Goal: Information Seeking & Learning: Learn about a topic

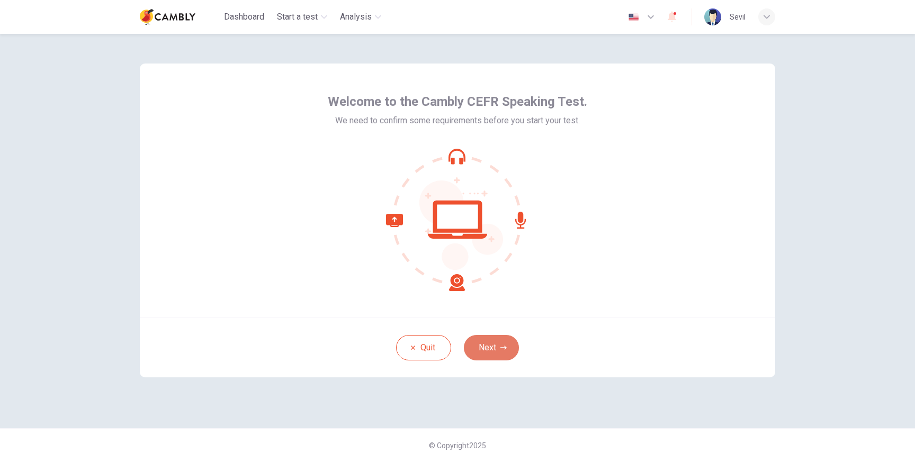
click at [500, 348] on icon "button" at bounding box center [503, 348] width 6 height 6
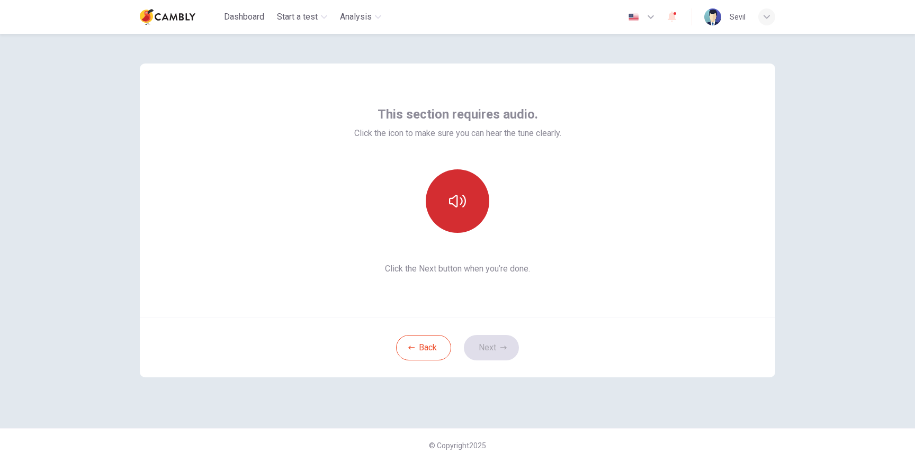
click at [451, 216] on button "button" at bounding box center [458, 201] width 64 height 64
click at [773, 75] on div "This section requires audio. Click the icon to make sure you can hear the tune …" at bounding box center [457, 191] width 635 height 254
click at [491, 354] on button "Next" at bounding box center [491, 347] width 55 height 25
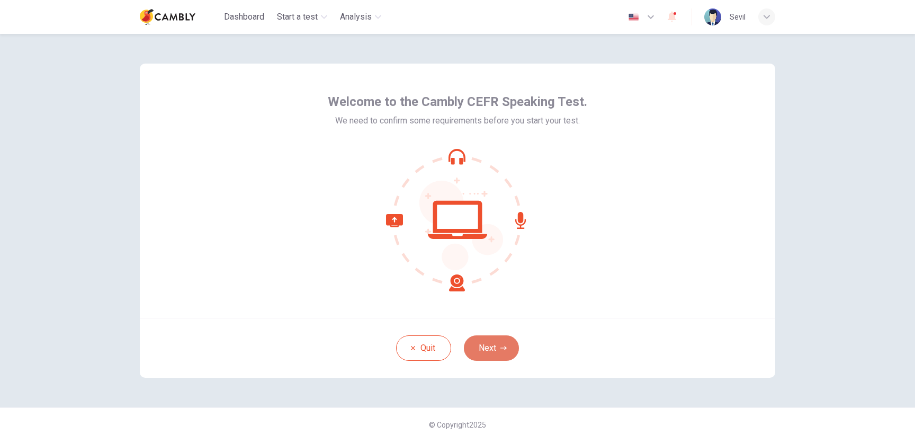
click at [497, 352] on button "Next" at bounding box center [491, 347] width 55 height 25
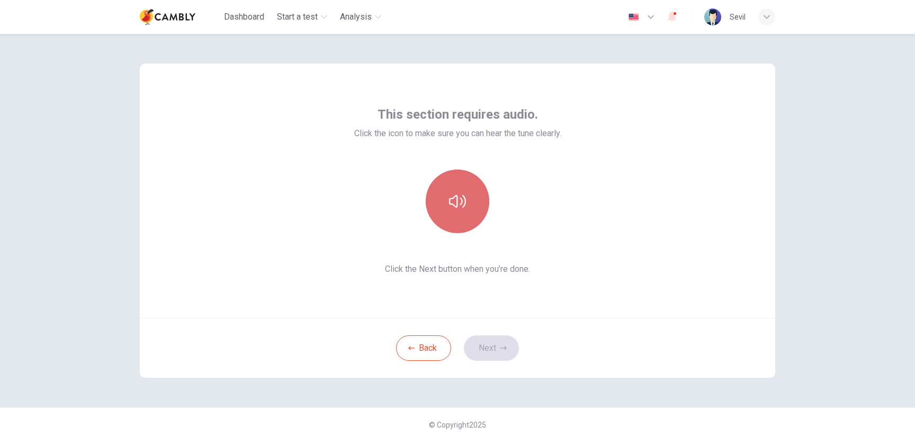
click at [478, 202] on button "button" at bounding box center [458, 201] width 64 height 64
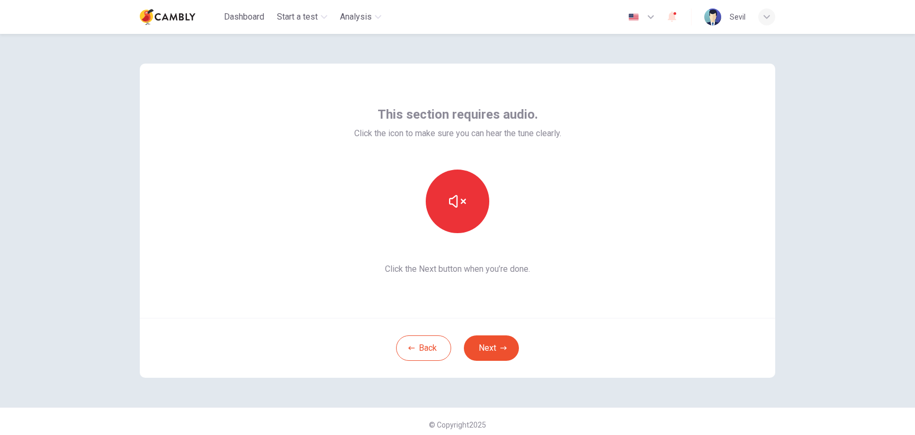
click at [488, 331] on div "Back Next" at bounding box center [457, 348] width 635 height 60
click at [488, 347] on button "Next" at bounding box center [491, 347] width 55 height 25
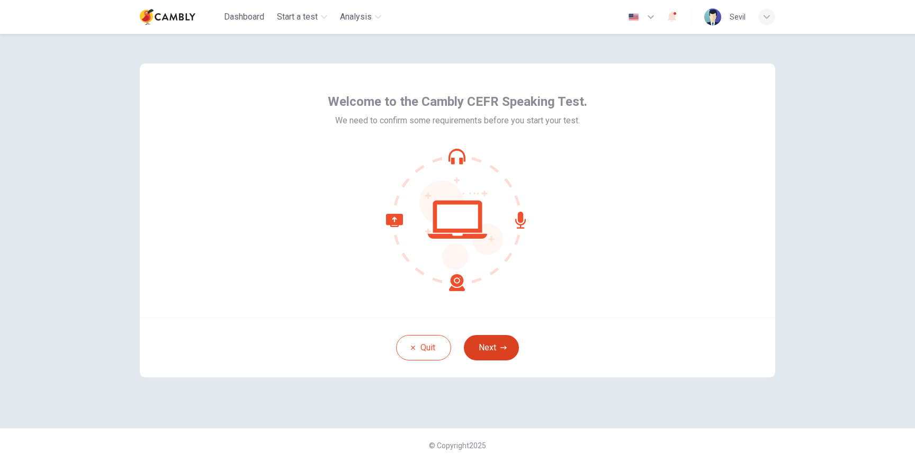
click at [494, 345] on button "Next" at bounding box center [491, 347] width 55 height 25
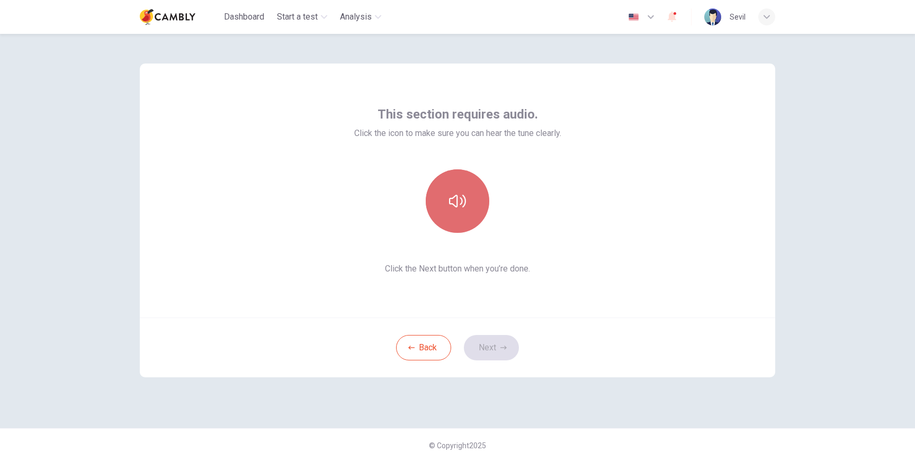
click at [471, 219] on button "button" at bounding box center [458, 201] width 64 height 64
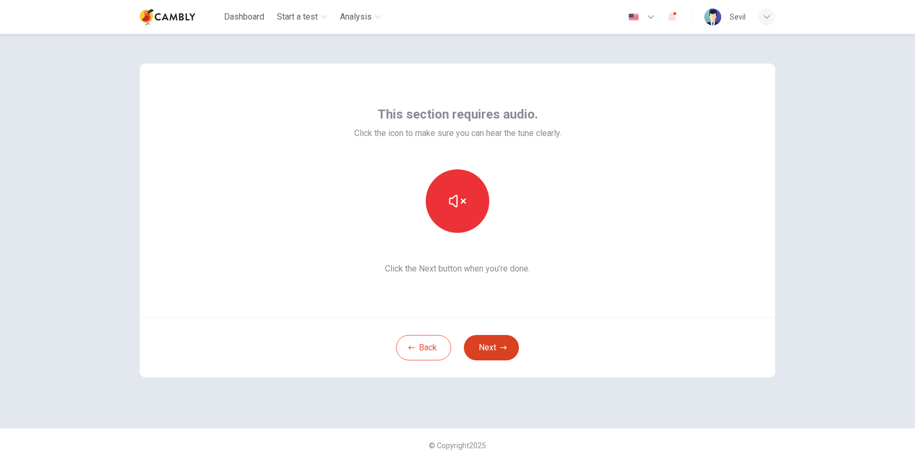
click at [491, 351] on button "Next" at bounding box center [491, 347] width 55 height 25
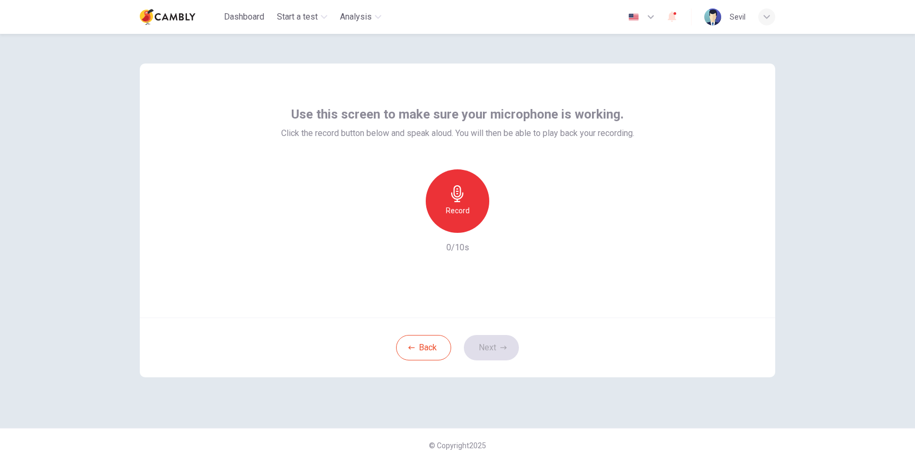
click at [461, 183] on div "Record" at bounding box center [458, 201] width 64 height 64
click at [495, 348] on button "Next" at bounding box center [491, 347] width 55 height 25
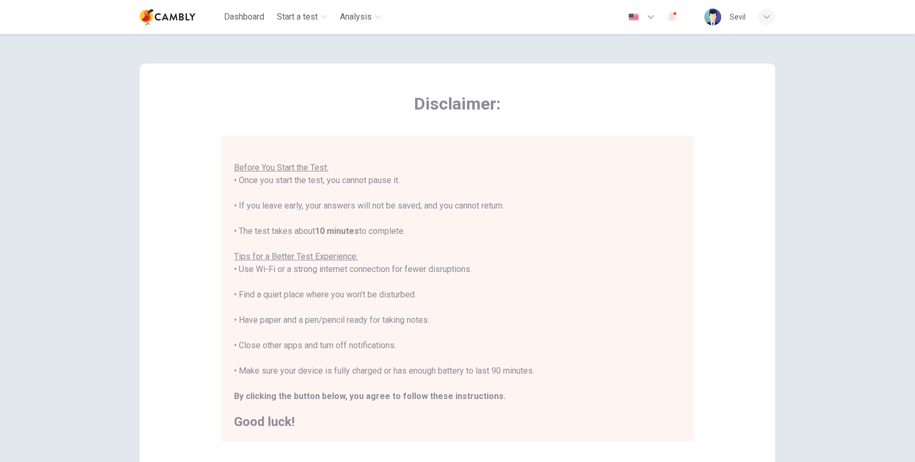
scroll to position [127, 0]
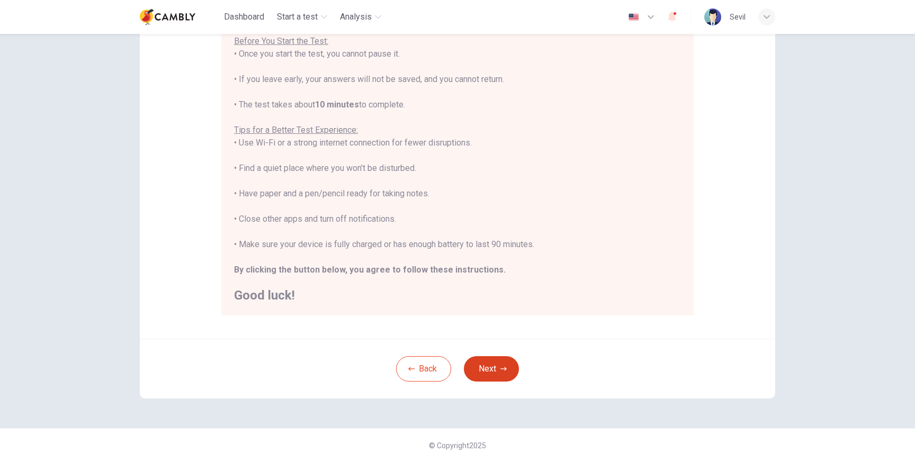
click at [483, 375] on button "Next" at bounding box center [491, 368] width 55 height 25
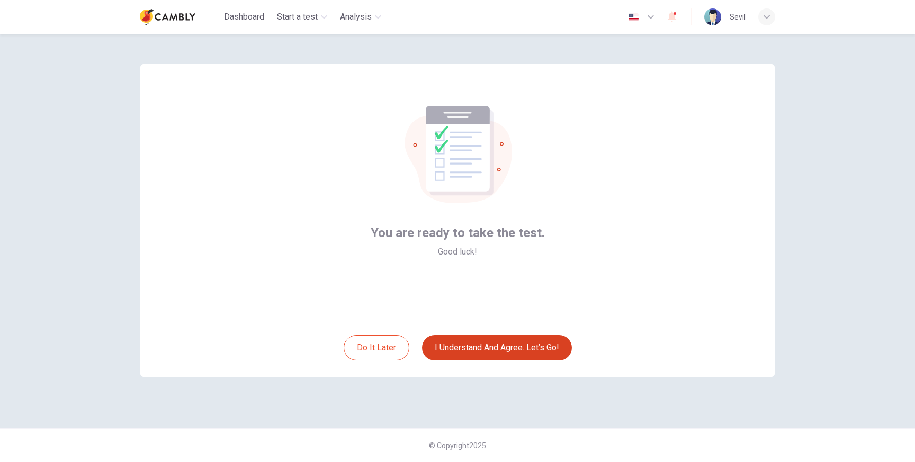
scroll to position [0, 0]
click at [490, 356] on button "I understand and agree. Let’s go!" at bounding box center [497, 347] width 150 height 25
click at [505, 352] on button "I understand and agree. Let’s go!" at bounding box center [497, 347] width 150 height 25
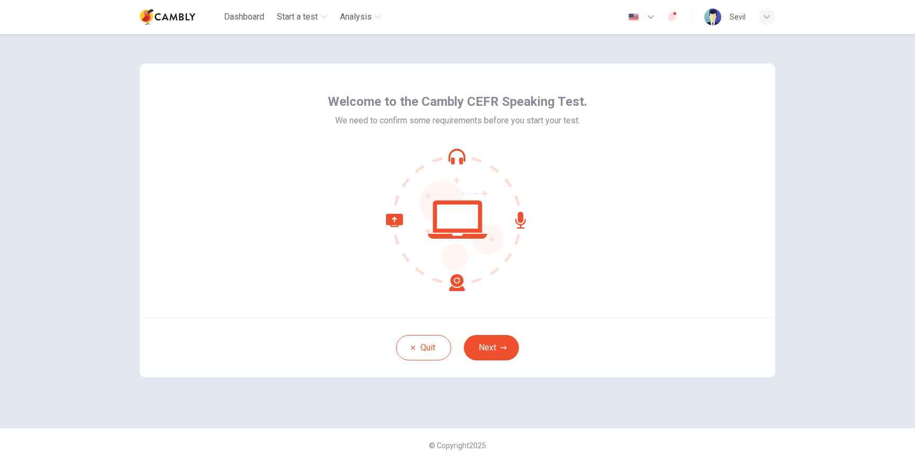
click at [500, 362] on div "Quit Next" at bounding box center [457, 348] width 635 height 60
click at [499, 349] on button "Next" at bounding box center [491, 347] width 55 height 25
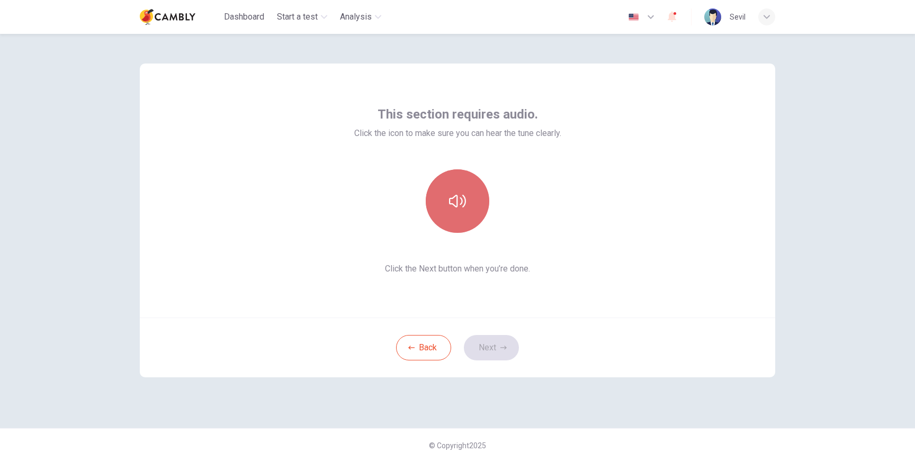
click at [439, 193] on button "button" at bounding box center [458, 201] width 64 height 64
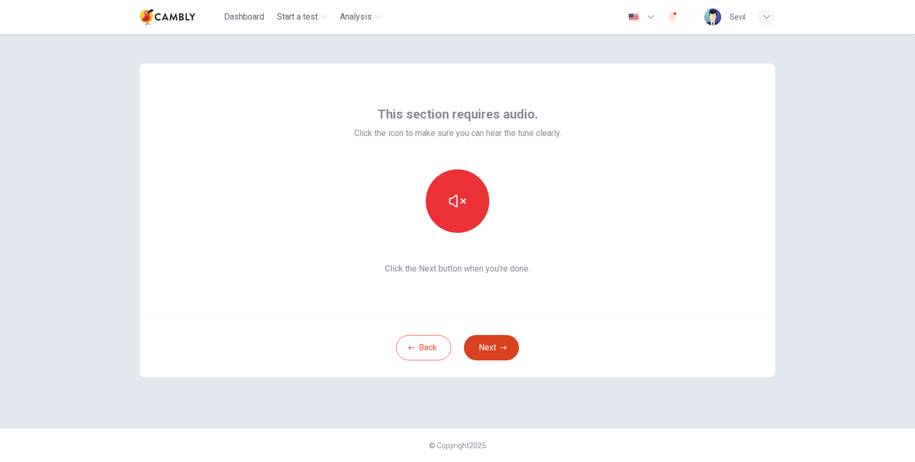
click at [492, 357] on button "Next" at bounding box center [491, 347] width 55 height 25
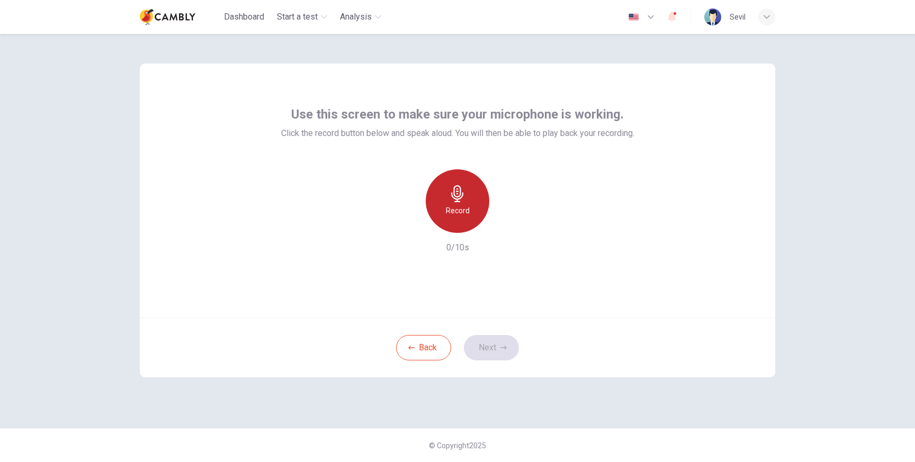
click at [460, 188] on icon "button" at bounding box center [457, 193] width 12 height 17
click at [501, 353] on button "Next" at bounding box center [491, 347] width 55 height 25
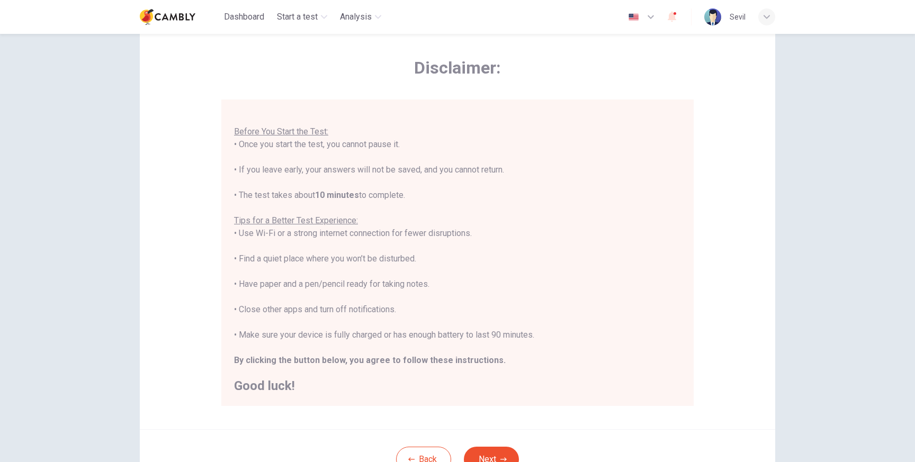
scroll to position [127, 0]
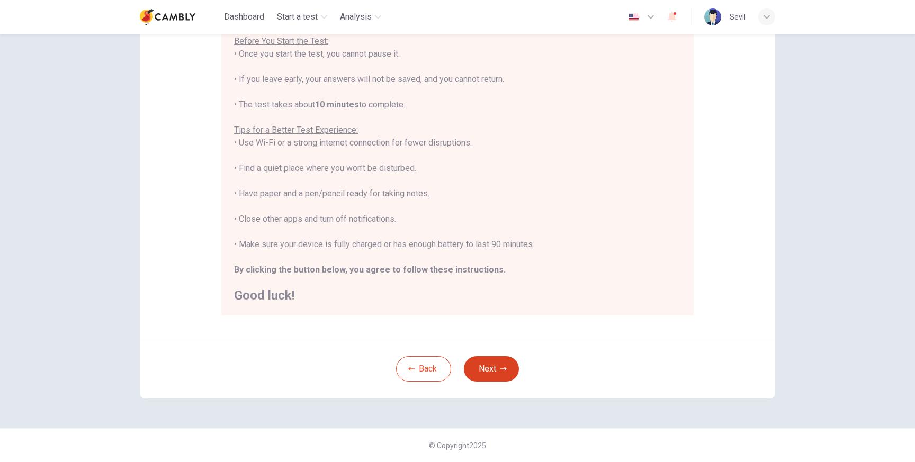
click at [479, 364] on button "Next" at bounding box center [491, 368] width 55 height 25
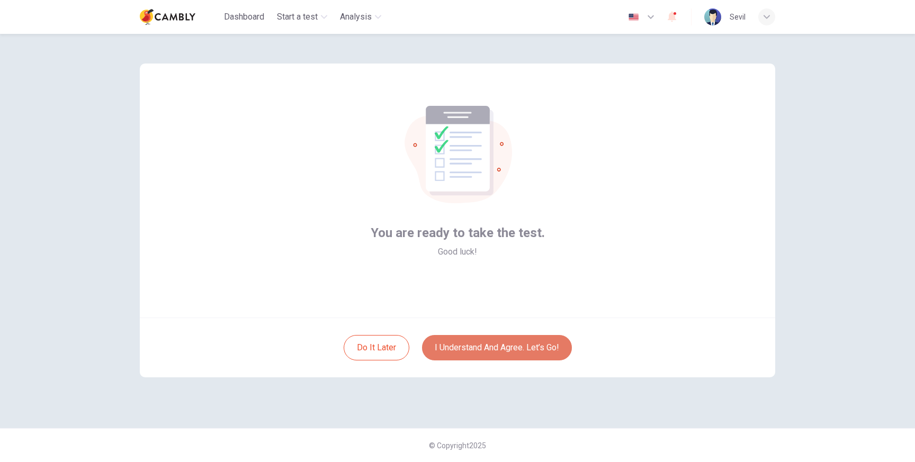
click at [478, 353] on button "I understand and agree. Let’s go!" at bounding box center [497, 347] width 150 height 25
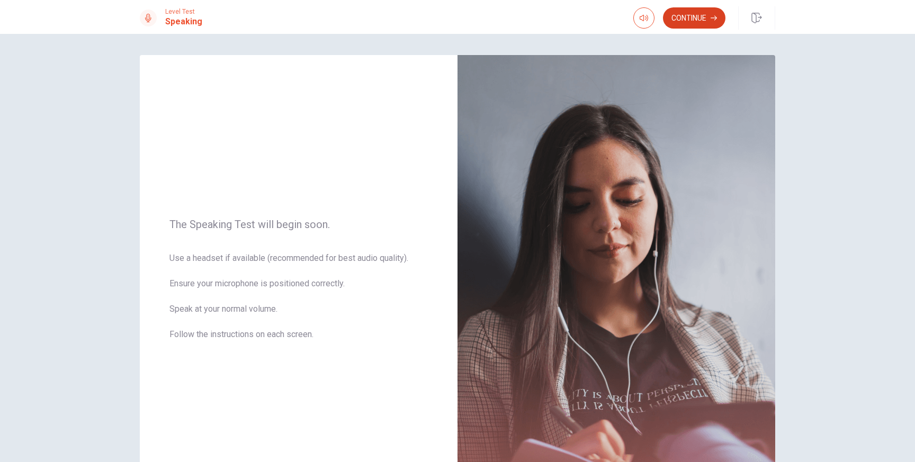
click at [698, 21] on button "Continue" at bounding box center [694, 17] width 62 height 21
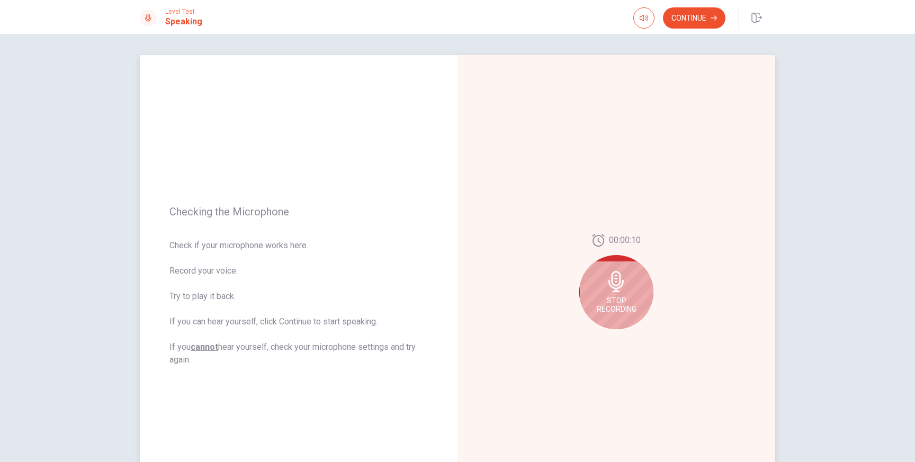
click at [609, 277] on icon at bounding box center [616, 281] width 21 height 21
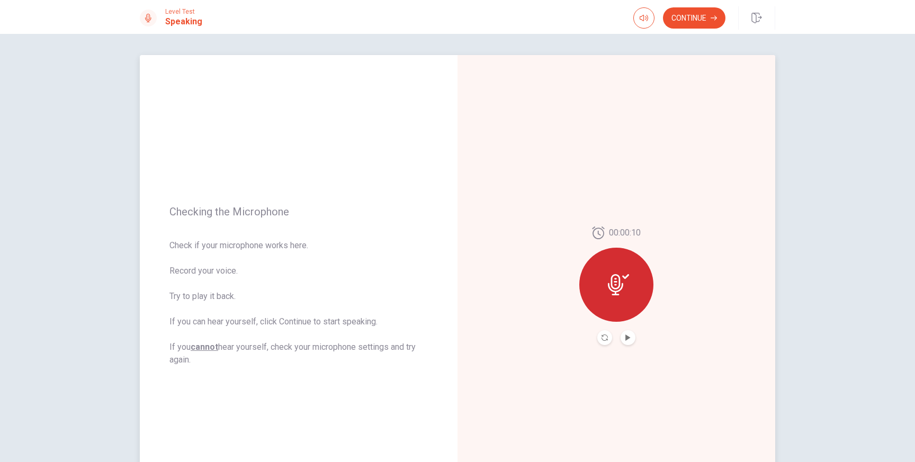
click at [609, 277] on icon at bounding box center [618, 284] width 21 height 21
click at [627, 339] on icon "Play Audio" at bounding box center [627, 338] width 5 height 6
click at [625, 261] on div at bounding box center [616, 285] width 74 height 74
click at [618, 295] on div at bounding box center [616, 285] width 74 height 74
click at [607, 344] on button "Record Again" at bounding box center [604, 337] width 15 height 15
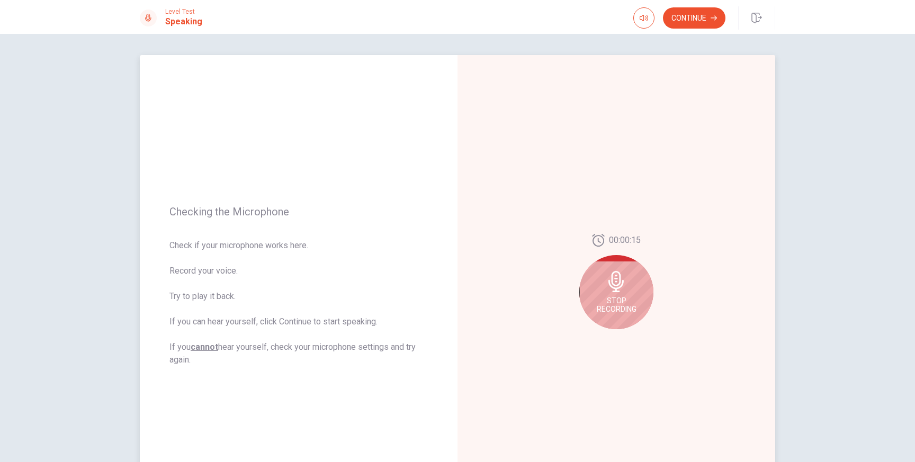
click at [620, 288] on icon at bounding box center [615, 281] width 15 height 21
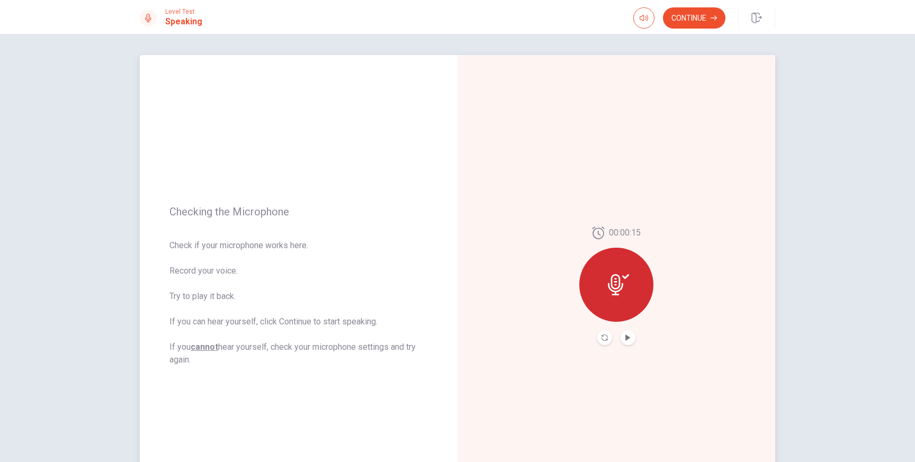
click at [600, 340] on button "Record Again" at bounding box center [604, 337] width 15 height 15
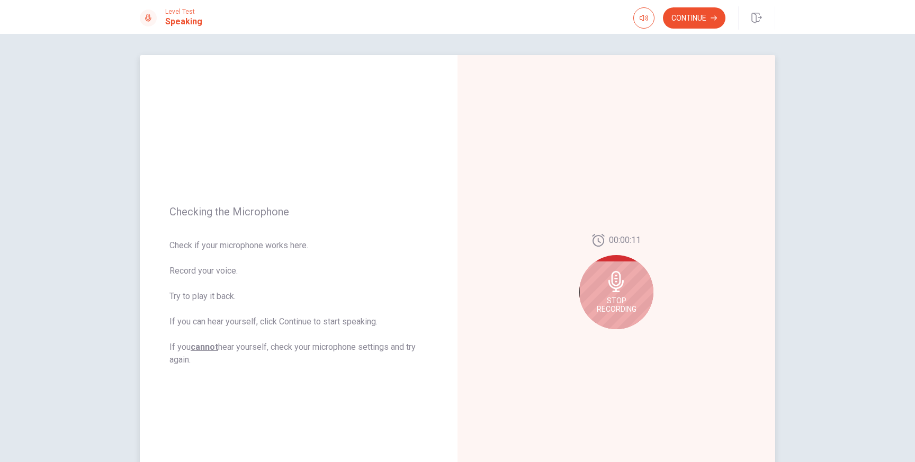
click at [617, 279] on icon at bounding box center [615, 281] width 15 height 21
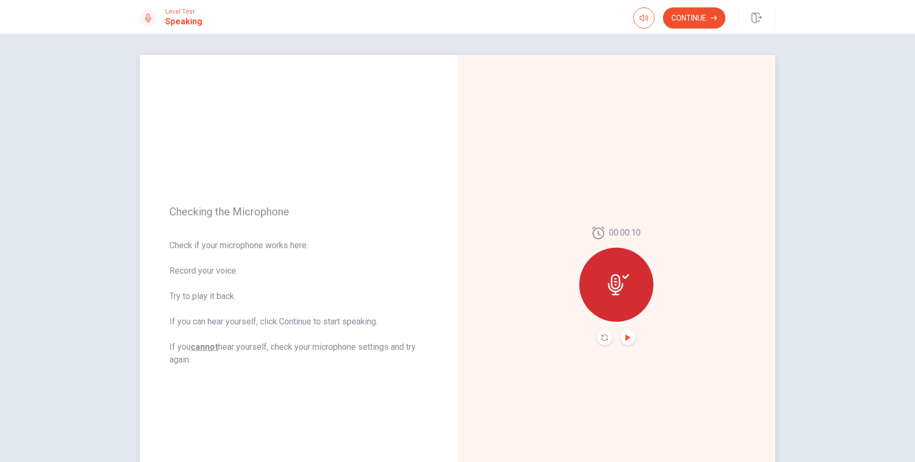
click at [629, 338] on icon "Play Audio" at bounding box center [627, 338] width 5 height 6
click at [680, 20] on button "Continue" at bounding box center [694, 17] width 62 height 21
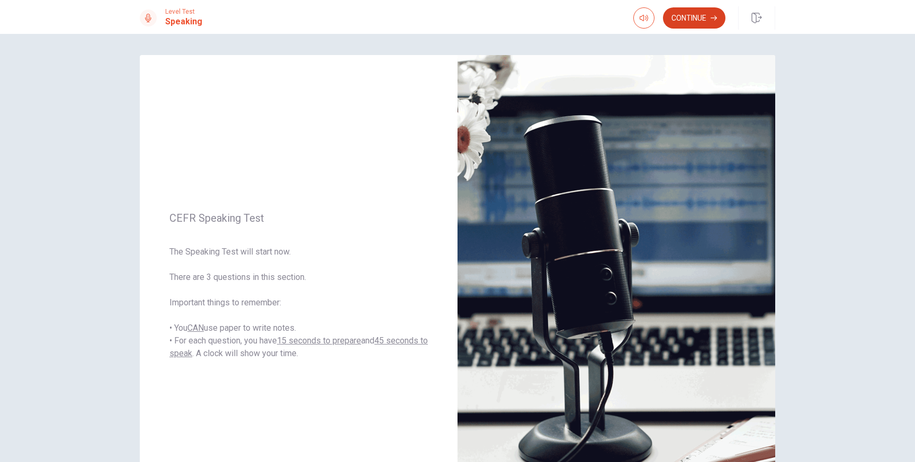
click at [711, 16] on icon "button" at bounding box center [714, 18] width 6 height 6
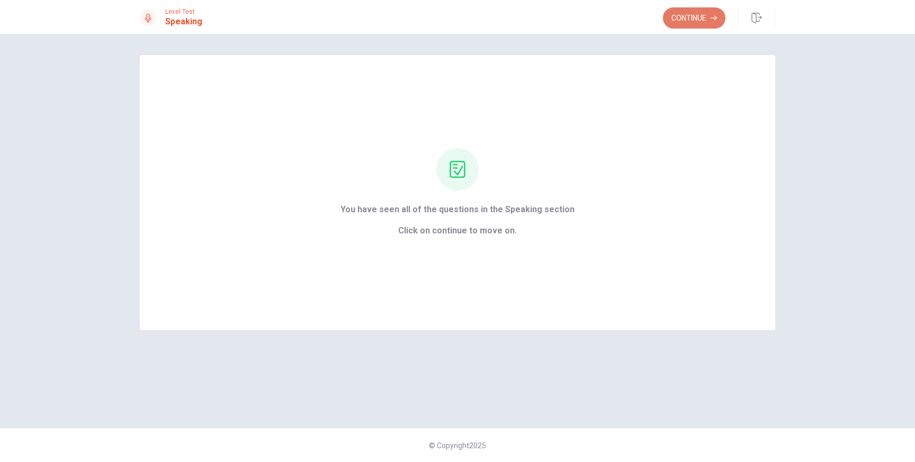
click at [699, 12] on button "Continue" at bounding box center [694, 17] width 62 height 21
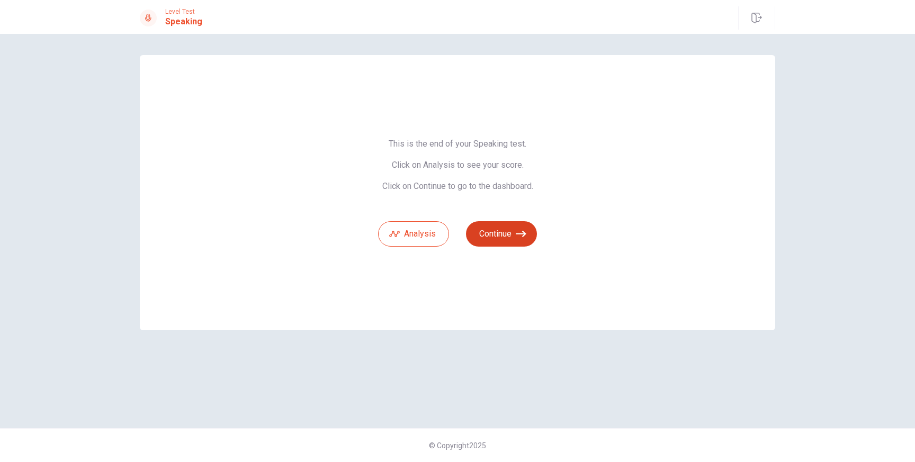
click at [501, 238] on button "Continue" at bounding box center [501, 233] width 71 height 25
